Goal: Task Accomplishment & Management: Use online tool/utility

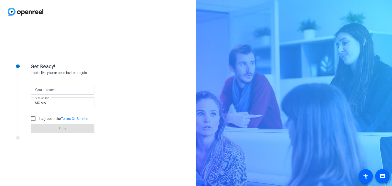
click at [71, 90] on input "Your name" at bounding box center [63, 89] width 56 height 6
type input "[PERSON_NAME]"
click at [33, 119] on input "I agree to the Terms Of Service" at bounding box center [33, 119] width 10 height 10
checkbox input "true"
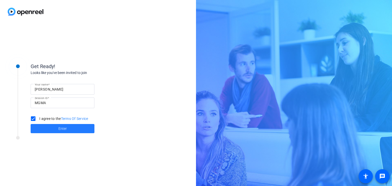
click at [61, 131] on span "Enter" at bounding box center [63, 128] width 8 height 5
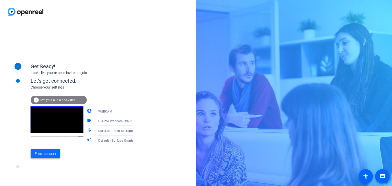
click at [49, 154] on span "Enter session" at bounding box center [45, 153] width 21 height 5
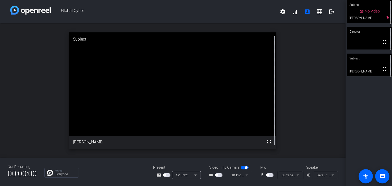
click at [270, 174] on span "button" at bounding box center [270, 175] width 8 height 4
click at [220, 174] on span "button" at bounding box center [219, 175] width 8 height 4
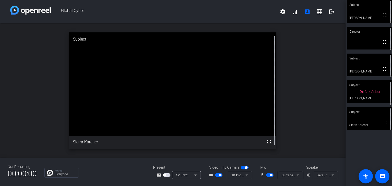
click at [217, 176] on span "button" at bounding box center [219, 175] width 8 height 4
click at [267, 176] on span "button" at bounding box center [270, 175] width 8 height 4
click at [270, 175] on span "button" at bounding box center [270, 175] width 8 height 4
click at [268, 176] on span "button" at bounding box center [270, 175] width 8 height 4
click at [272, 175] on span "button" at bounding box center [270, 175] width 8 height 4
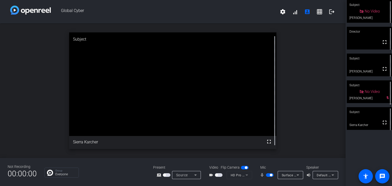
click at [268, 176] on span "button" at bounding box center [270, 175] width 8 height 4
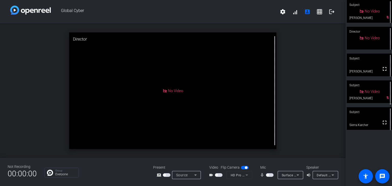
click at [271, 176] on span "button" at bounding box center [270, 175] width 8 height 4
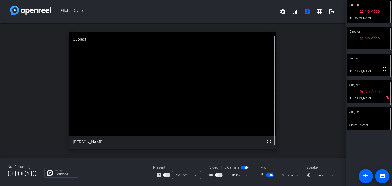
click at [268, 175] on span "button" at bounding box center [270, 175] width 8 height 4
click at [272, 177] on span "button" at bounding box center [270, 175] width 8 height 4
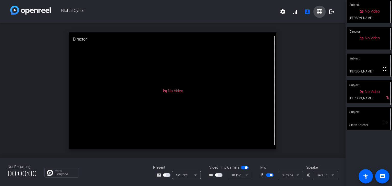
click at [319, 13] on mat-icon "grid_on" at bounding box center [320, 12] width 6 height 6
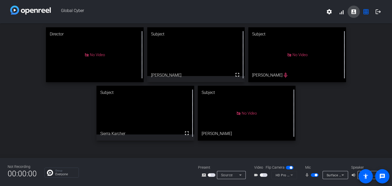
click at [354, 12] on mat-icon "account_box" at bounding box center [354, 12] width 6 height 6
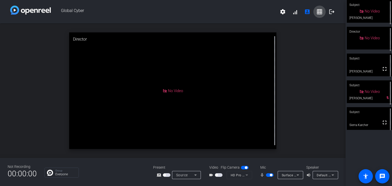
click at [320, 13] on mat-icon "grid_on" at bounding box center [320, 12] width 6 height 6
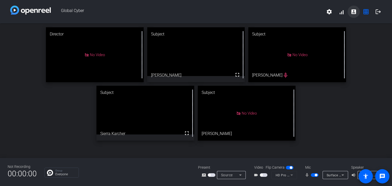
click at [355, 15] on span at bounding box center [354, 12] width 12 height 12
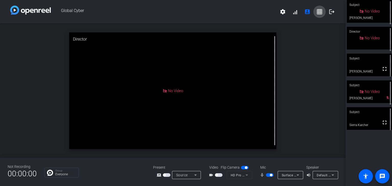
click at [321, 10] on mat-icon "grid_on" at bounding box center [320, 12] width 6 height 6
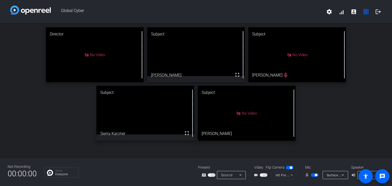
click at [313, 176] on span "button" at bounding box center [315, 175] width 8 height 4
